Goal: Information Seeking & Learning: Learn about a topic

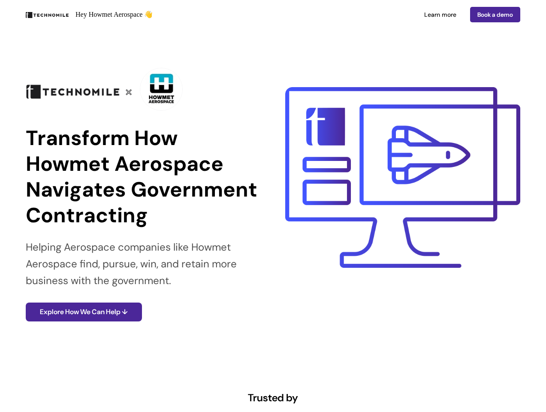
click at [273, 15] on div "Hey Howmet Aerospace 👋 Learn more Book a demo" at bounding box center [273, 14] width 546 height 29
click at [148, 15] on p "Hey Howmet Aerospace 👋" at bounding box center [114, 14] width 77 height 10
click at [399, 15] on div "Learn more Book a demo" at bounding box center [399, 14] width 244 height 15
click at [273, 192] on div "Transform How Howmet Aerospace Navigates Government Contracting Helping Aerospa…" at bounding box center [273, 192] width 546 height 326
click at [143, 192] on p "Transform How Howmet Aerospace Navigates Government Contracting" at bounding box center [144, 176] width 236 height 103
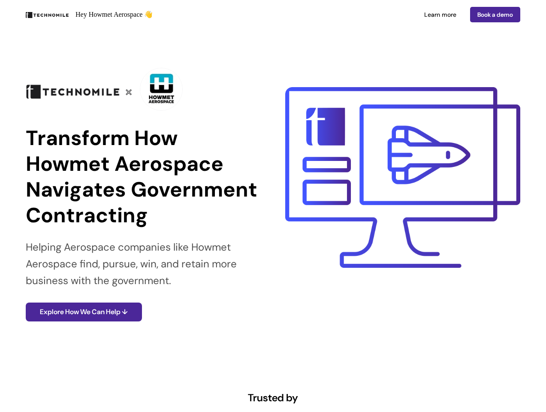
click at [143, 89] on img at bounding box center [161, 89] width 43 height 43
